Goal: Information Seeking & Learning: Learn about a topic

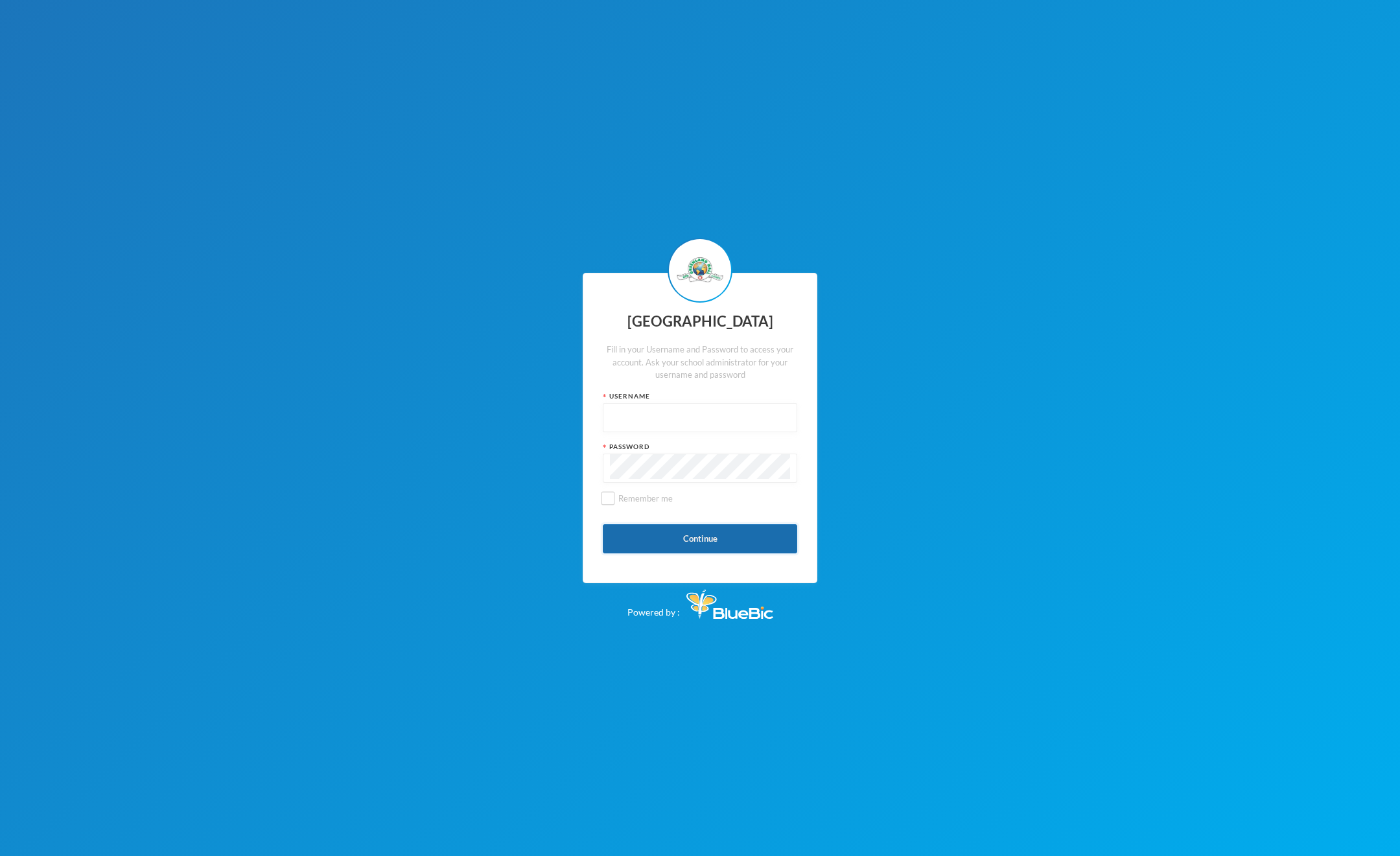
type input "admin"
click at [723, 544] on button "Continue" at bounding box center [700, 539] width 194 height 30
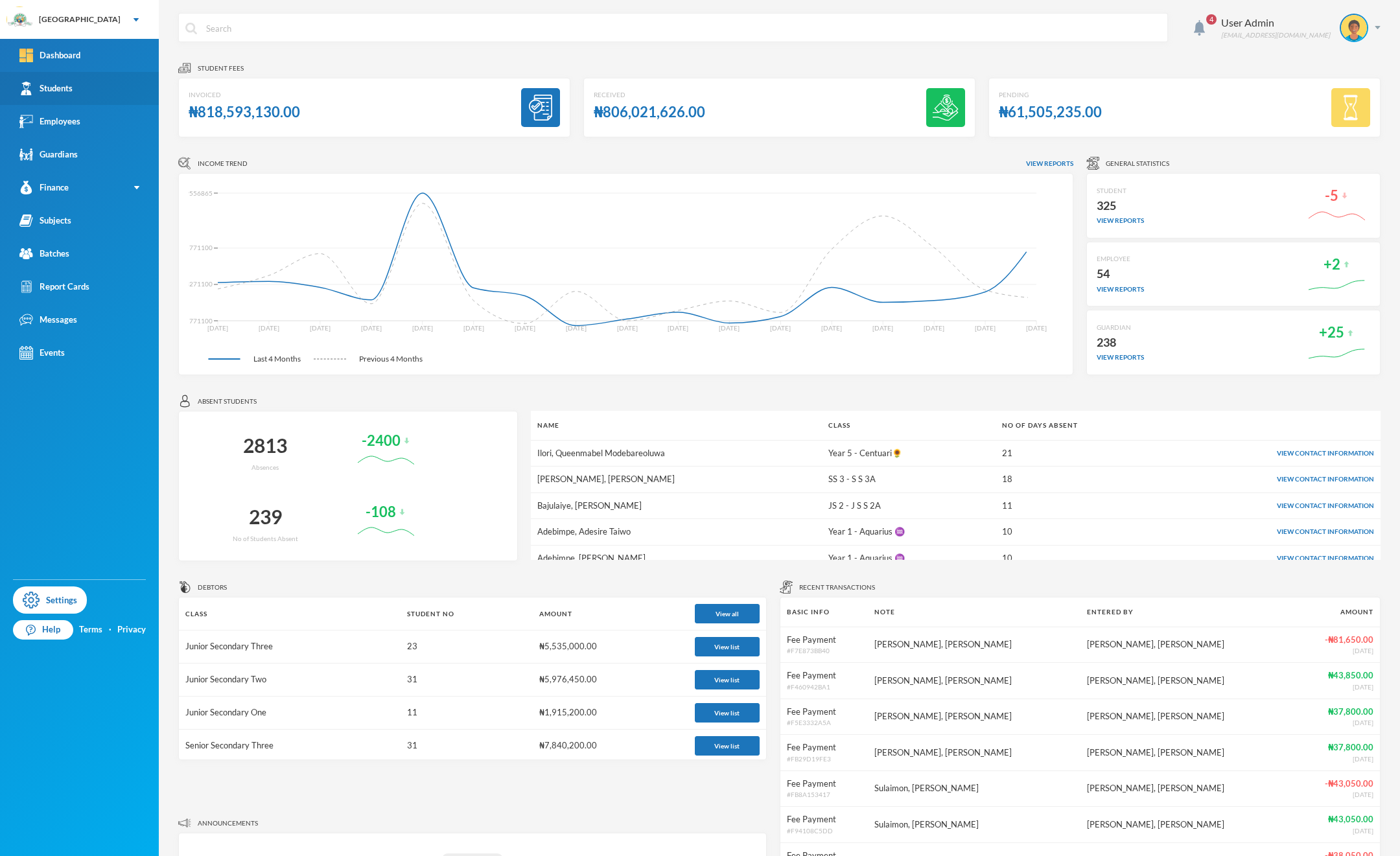
click at [89, 93] on link "Students" at bounding box center [79, 89] width 159 height 33
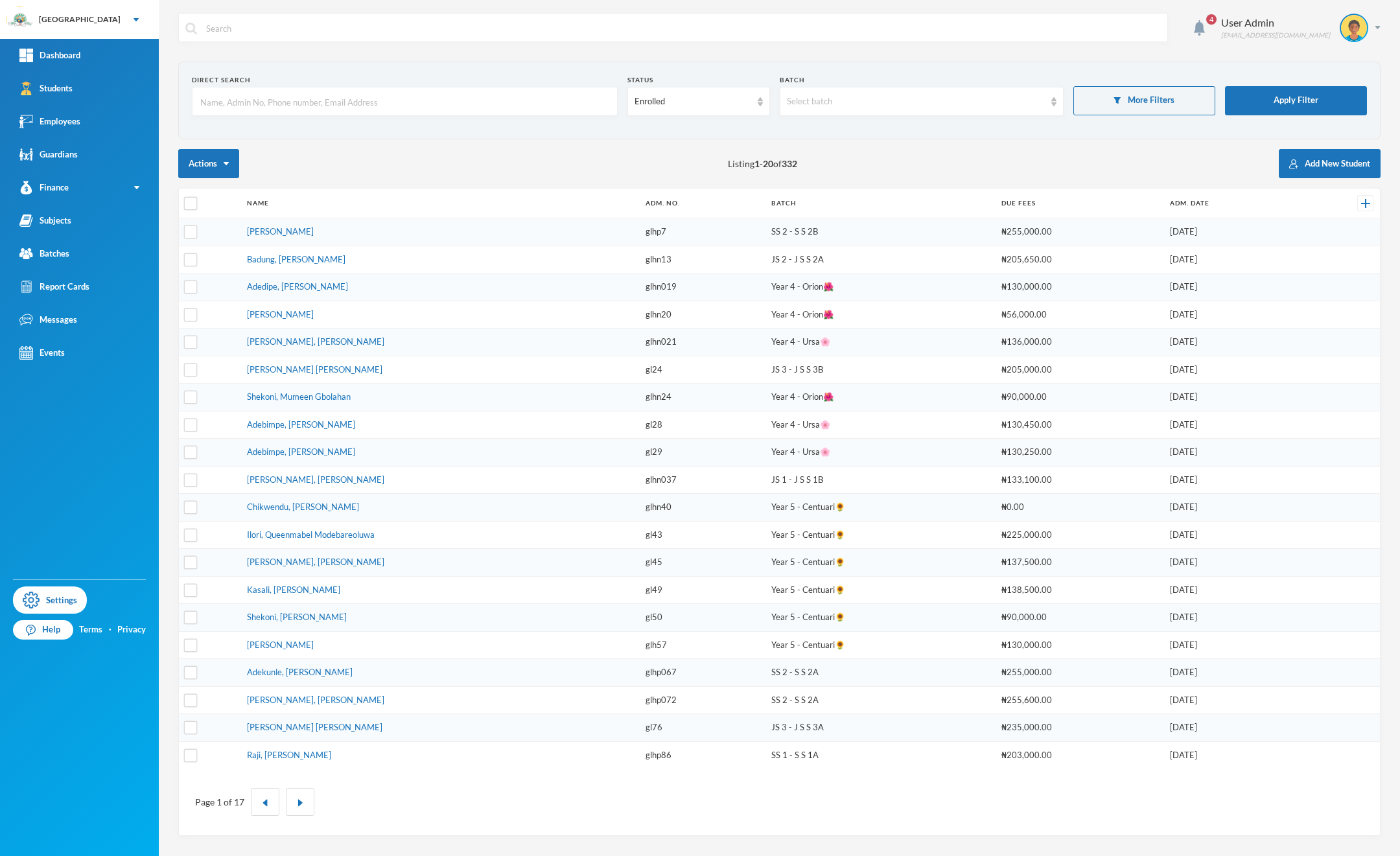
checkbox input "false"
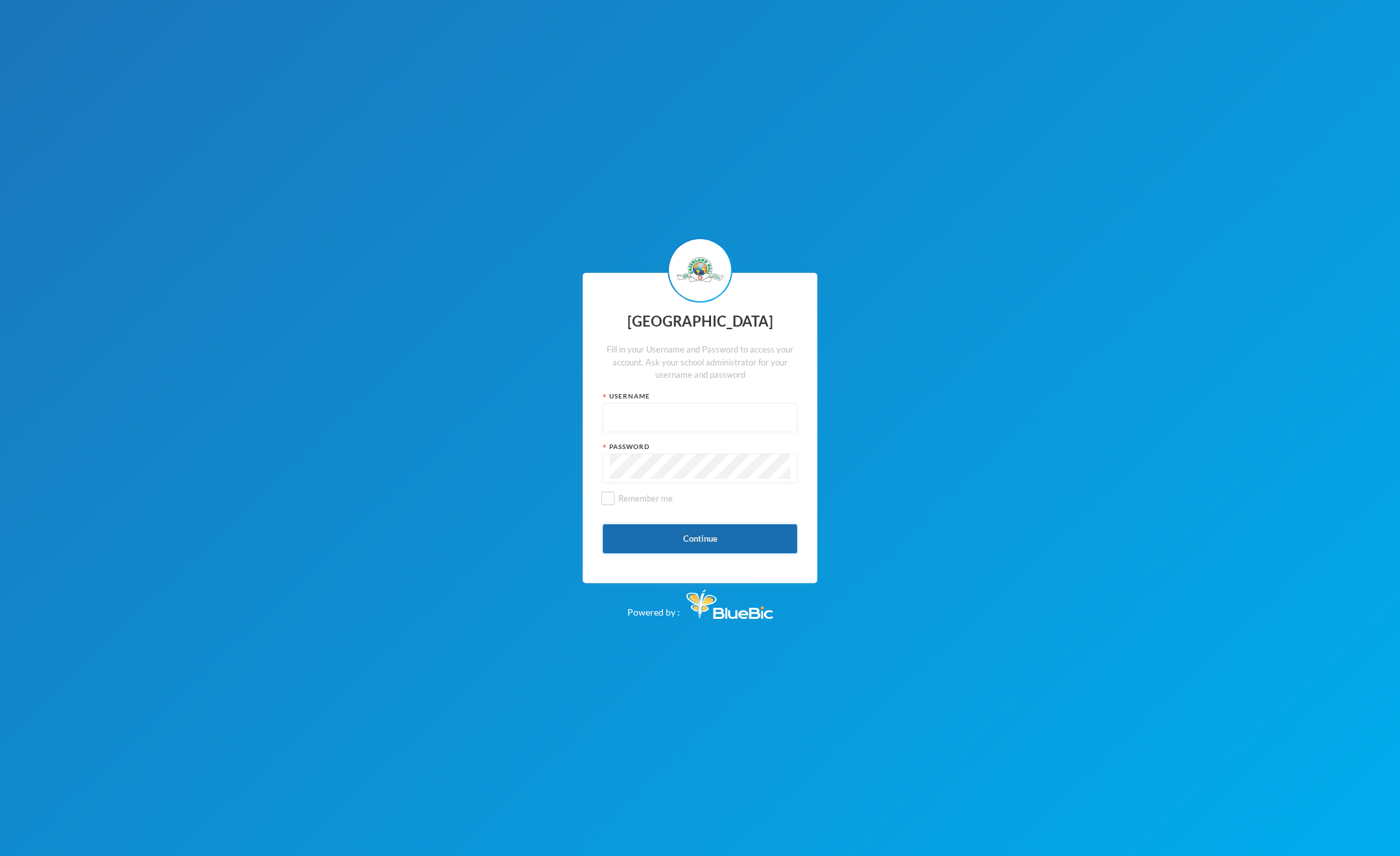
type input "admin"
click at [720, 552] on button "Continue" at bounding box center [700, 539] width 194 height 30
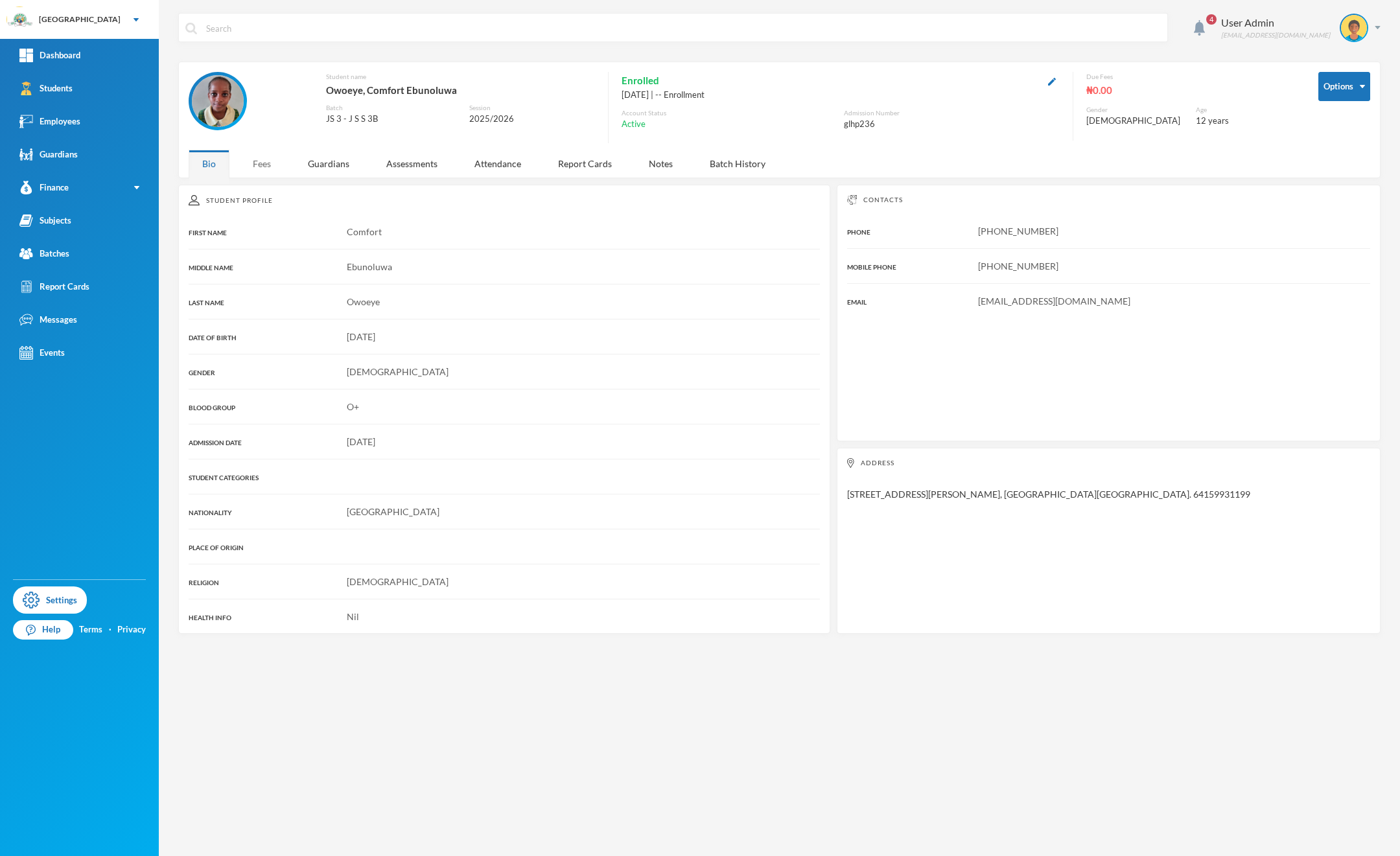
click at [261, 168] on div "Fees" at bounding box center [262, 163] width 46 height 28
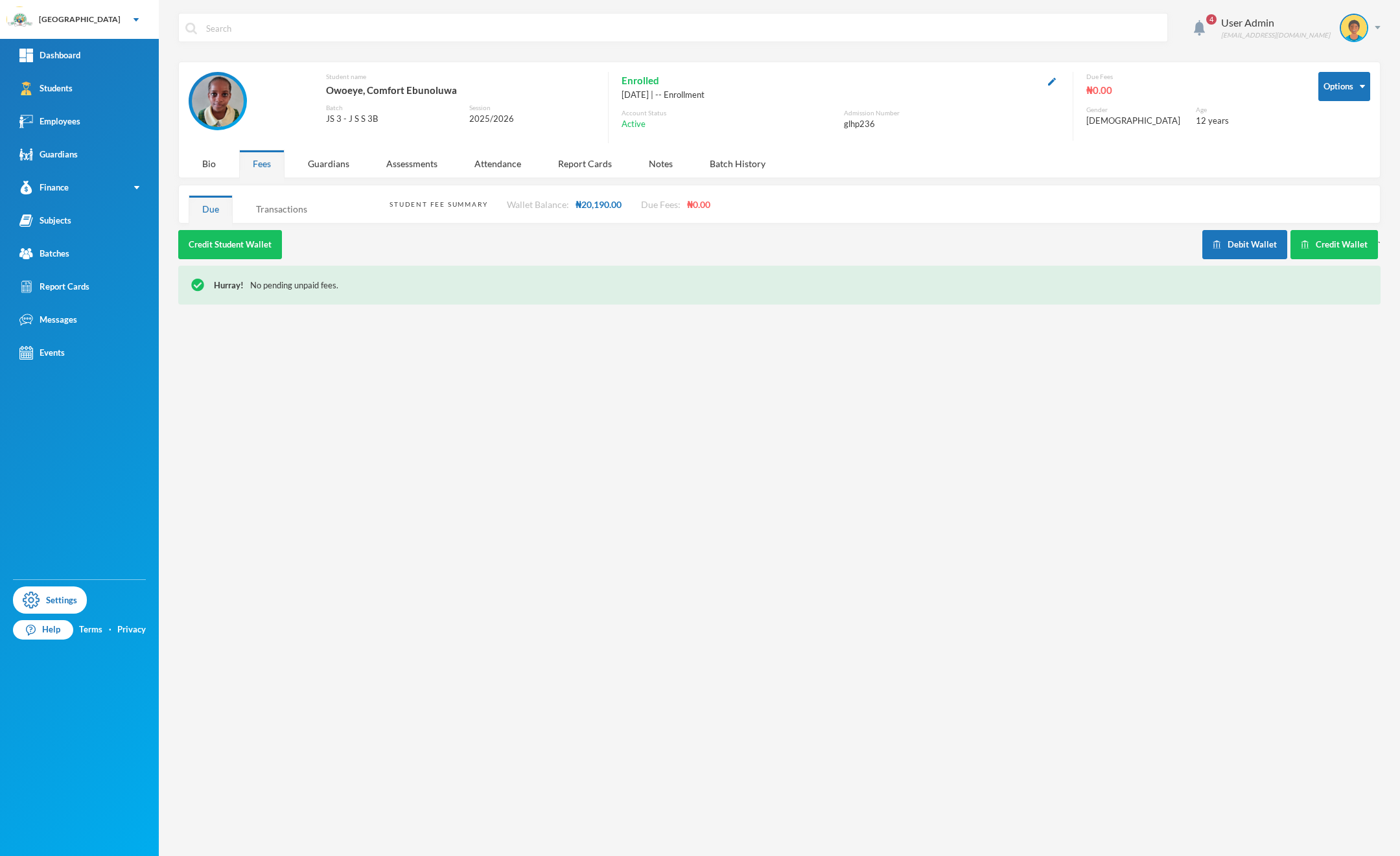
click at [291, 218] on div "Transactions" at bounding box center [282, 209] width 78 height 28
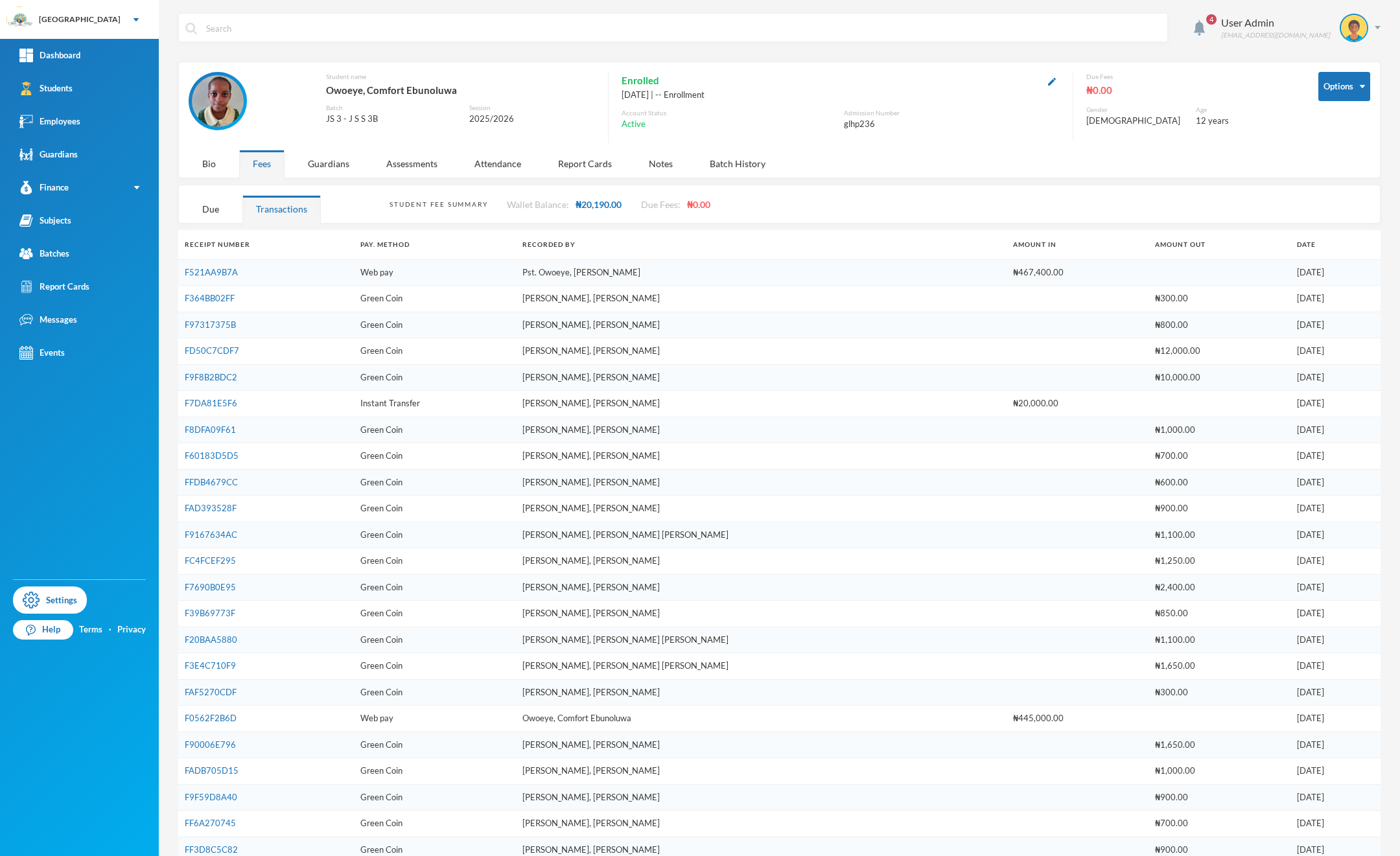
click at [291, 216] on div "Transactions" at bounding box center [282, 209] width 78 height 28
click at [286, 212] on div "Transactions" at bounding box center [282, 209] width 78 height 28
click at [204, 209] on div "Due" at bounding box center [210, 209] width 44 height 28
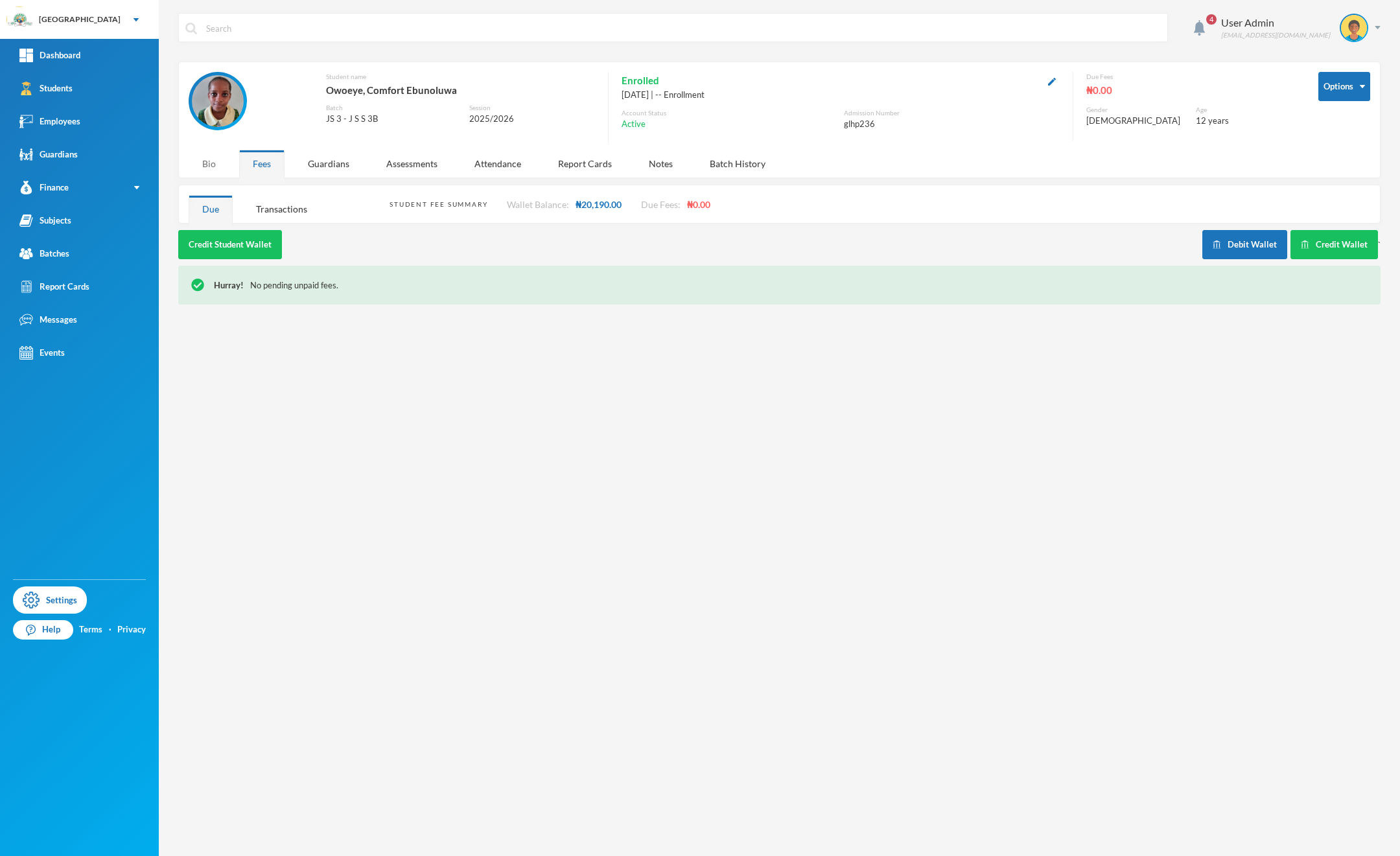
click at [209, 169] on div "Bio" at bounding box center [209, 163] width 41 height 28
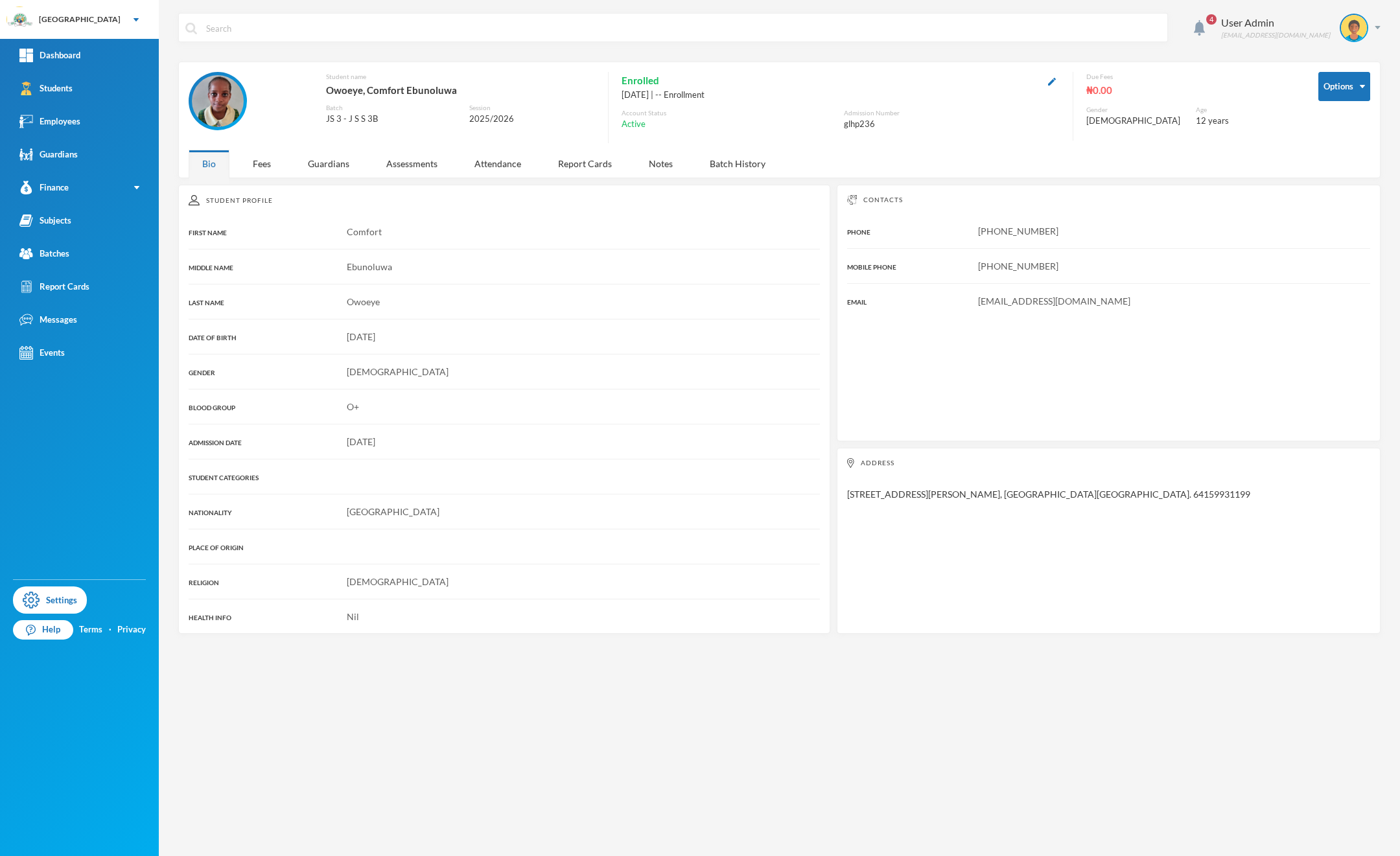
click at [286, 171] on div "Bio Fees Guardians Assessments Attendance Report Cards Notes Batch History" at bounding box center [489, 163] width 600 height 28
click at [242, 163] on div "Fees" at bounding box center [262, 163] width 46 height 28
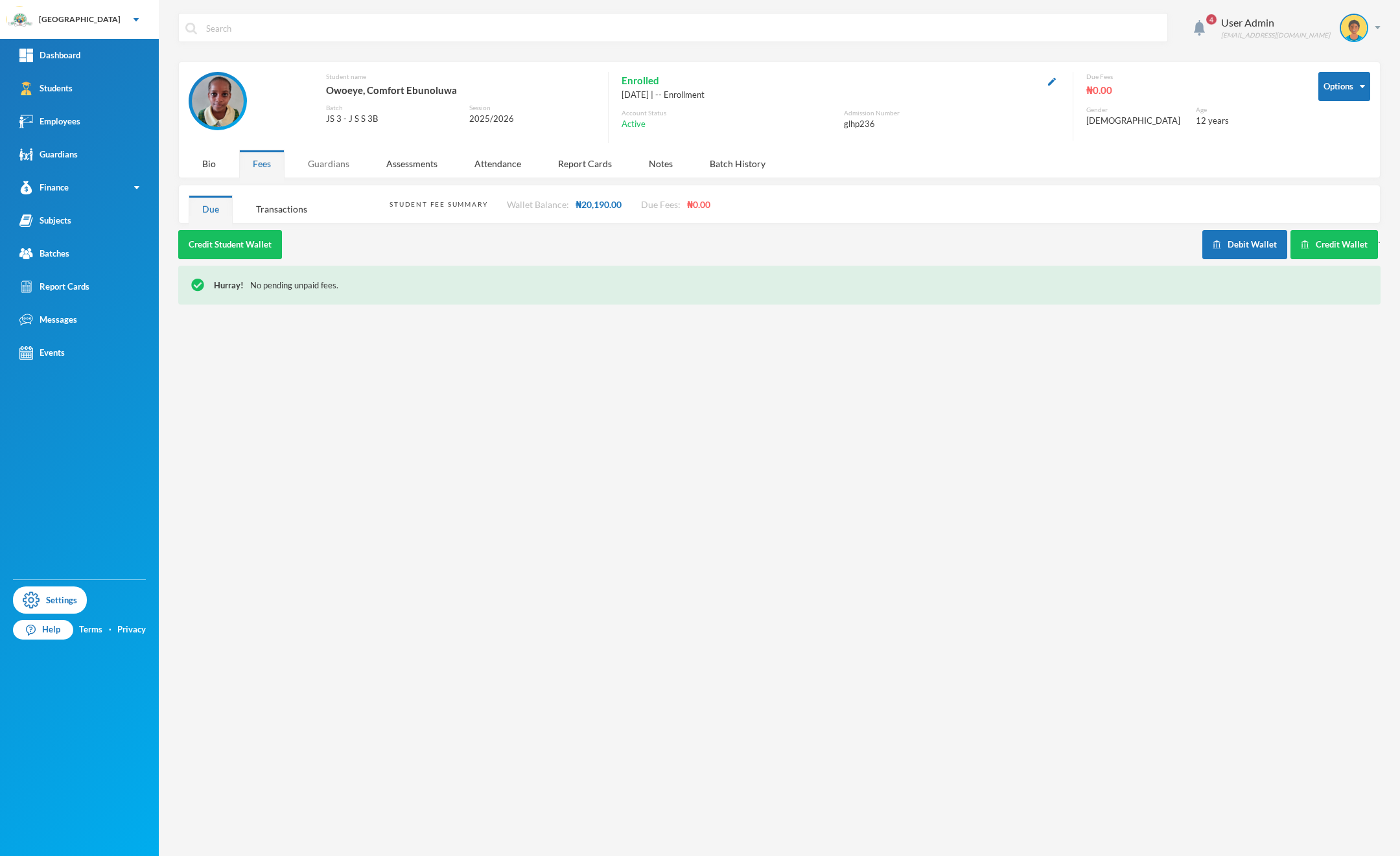
click at [306, 173] on div "Guardians" at bounding box center [329, 163] width 69 height 28
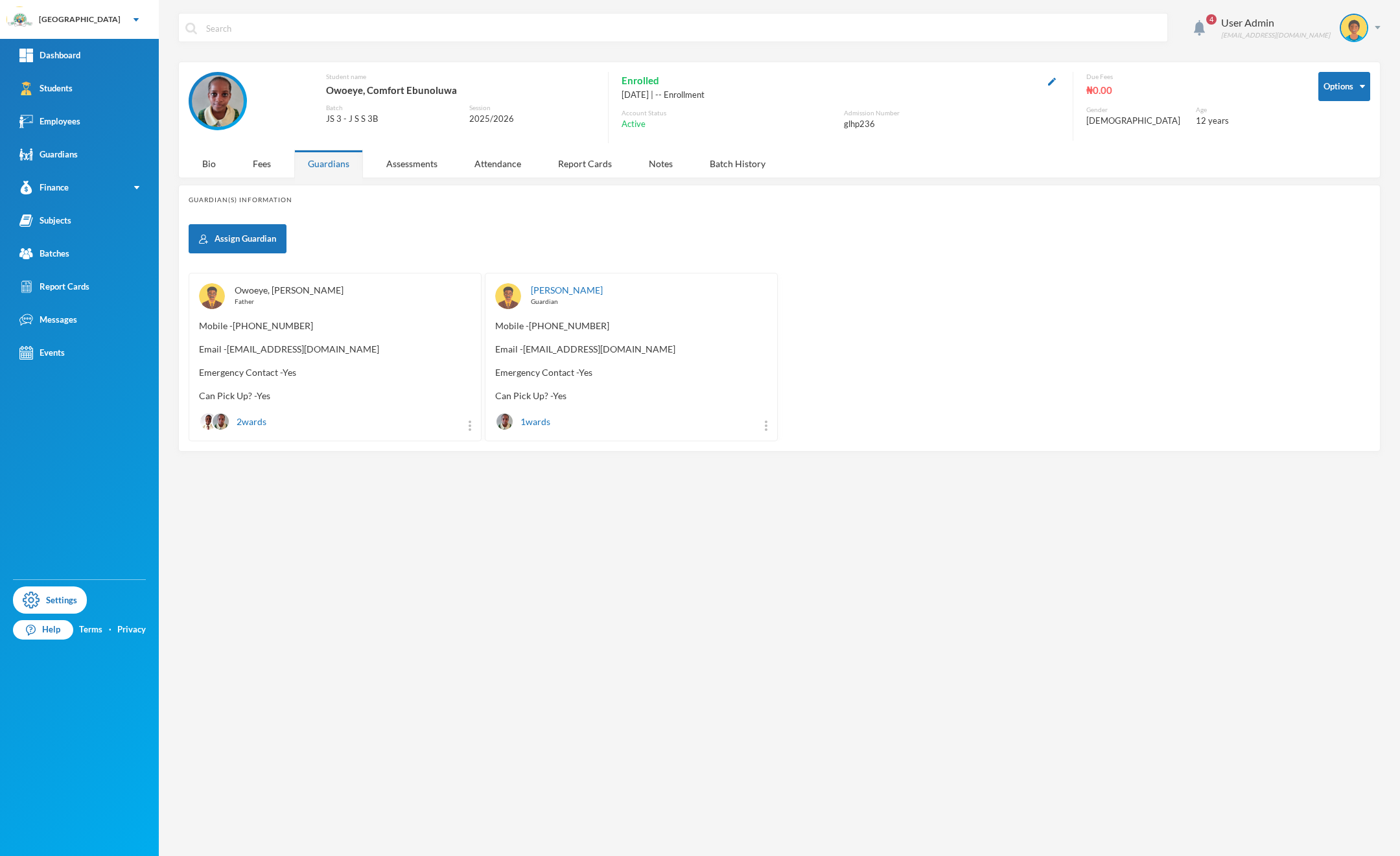
click at [322, 292] on link "Owoeye, Rotimi Oluwadare" at bounding box center [289, 290] width 109 height 11
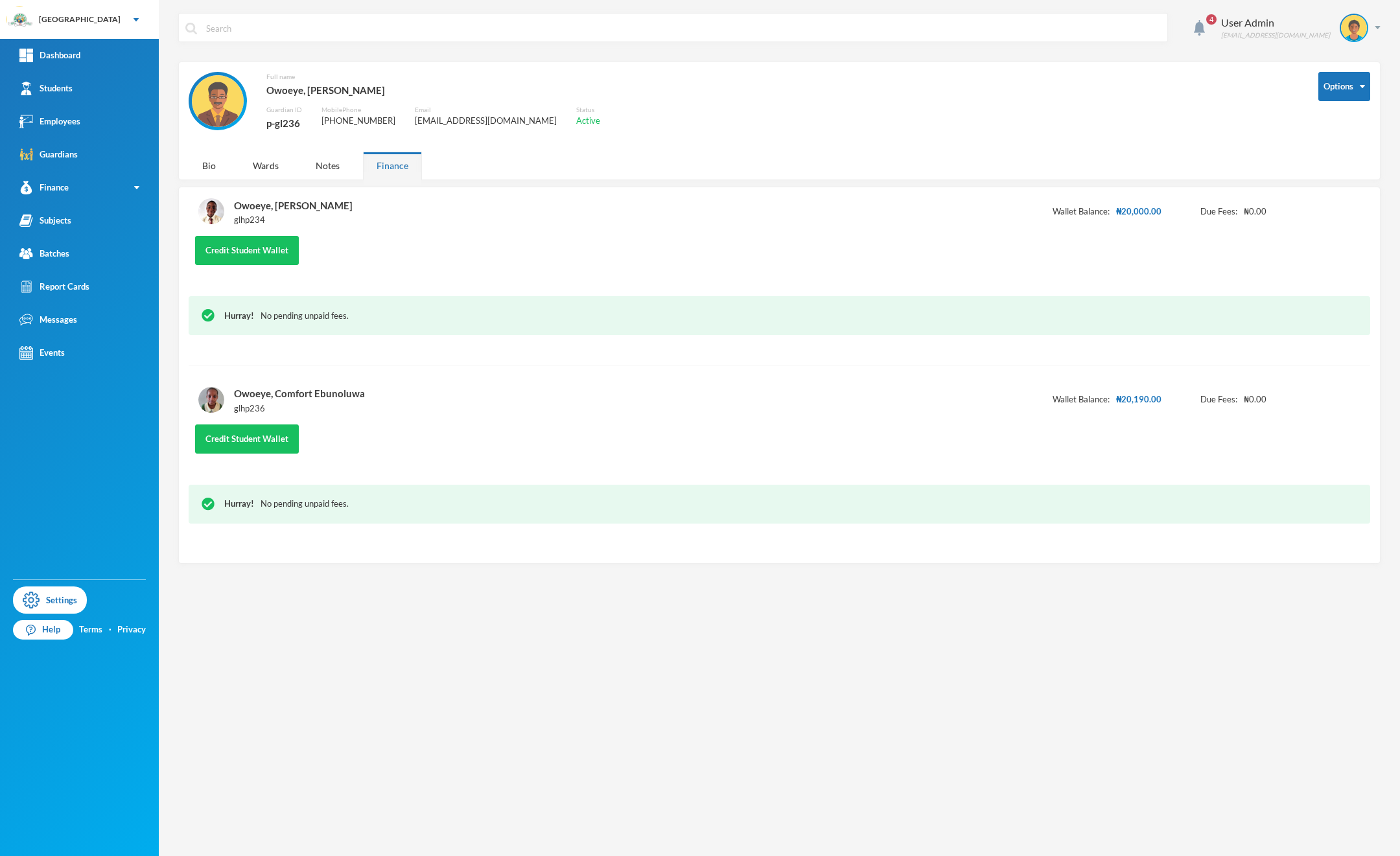
drag, startPoint x: 308, startPoint y: 127, endPoint x: 269, endPoint y: 123, distance: 39.2
click at [269, 123] on div "Full name Owoeye, Rotimi Oluwadare Guardian ID p-gl236 Mobile Phone +1832745652…" at bounding box center [744, 109] width 1110 height 73
click at [287, 125] on div "p-gl236" at bounding box center [284, 123] width 35 height 17
drag, startPoint x: 407, startPoint y: 90, endPoint x: 266, endPoint y: 98, distance: 141.2
click at [266, 98] on div "Full name Owoeye, Rotimi Oluwadare Guardian ID p-gl236 Mobile Phone +1832745652…" at bounding box center [744, 109] width 1110 height 73
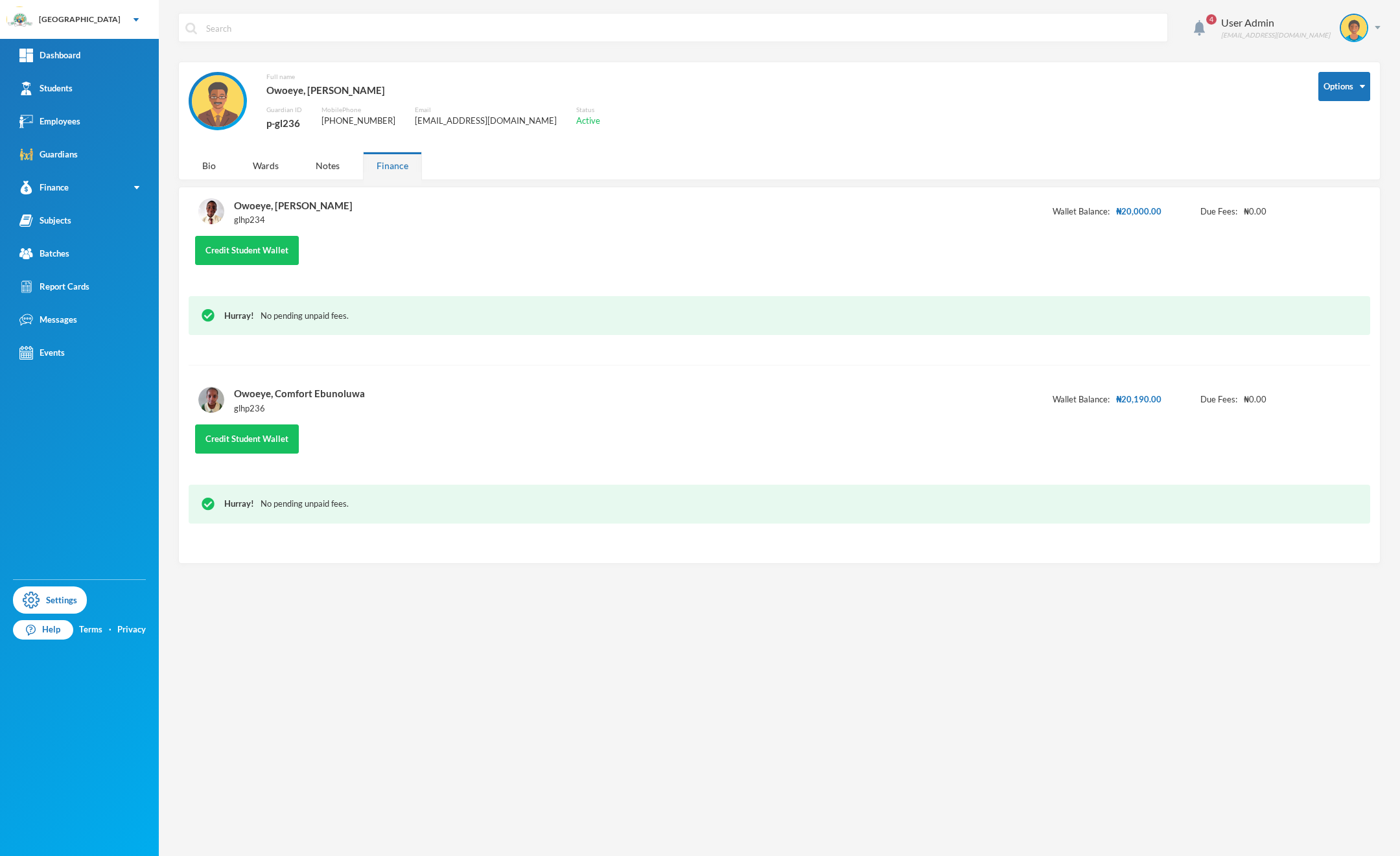
drag, startPoint x: 324, startPoint y: 91, endPoint x: 281, endPoint y: 184, distance: 102.5
click at [322, 93] on div "Owoeye, Rotimi Oluwadare" at bounding box center [433, 90] width 333 height 17
click at [376, 229] on div "Owoeye, Rotimi Emmanuel glhp234 Wallet Balance: ₦20,000.00 Due Fees: ₦0.00" at bounding box center [779, 217] width 1182 height 40
drag, startPoint x: 394, startPoint y: 93, endPoint x: 267, endPoint y: 89, distance: 127.1
click at [267, 89] on div "Owoeye, Rotimi Oluwadare" at bounding box center [433, 90] width 333 height 17
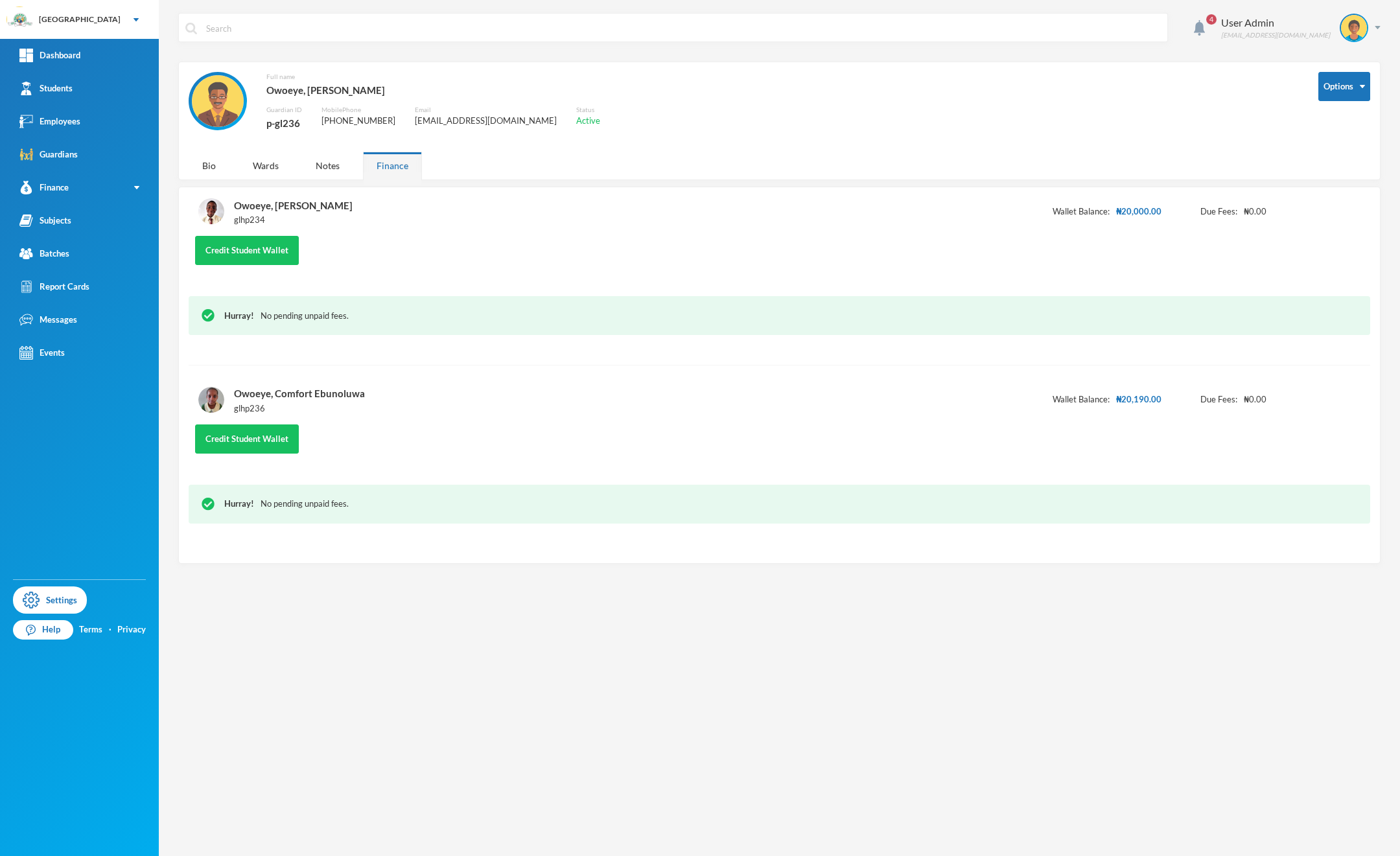
click at [267, 89] on div "Owoeye, Rotimi Oluwadare" at bounding box center [433, 90] width 333 height 17
drag, startPoint x: 267, startPoint y: 89, endPoint x: 392, endPoint y: 86, distance: 125.0
click at [392, 86] on div "Owoeye, Rotimi Oluwadare" at bounding box center [433, 90] width 333 height 17
